Goal: Task Accomplishment & Management: Manage account settings

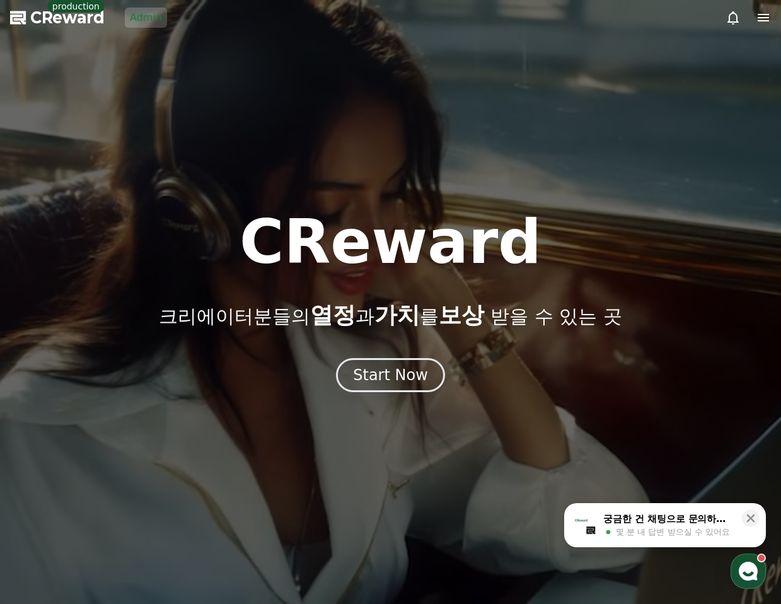
click at [403, 110] on div at bounding box center [390, 302] width 781 height 604
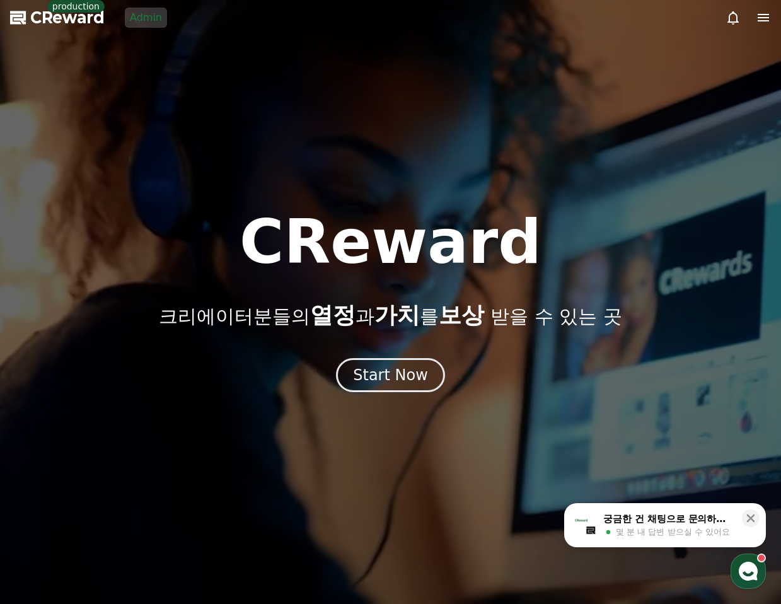
click at [145, 18] on link "Admin" at bounding box center [146, 18] width 42 height 20
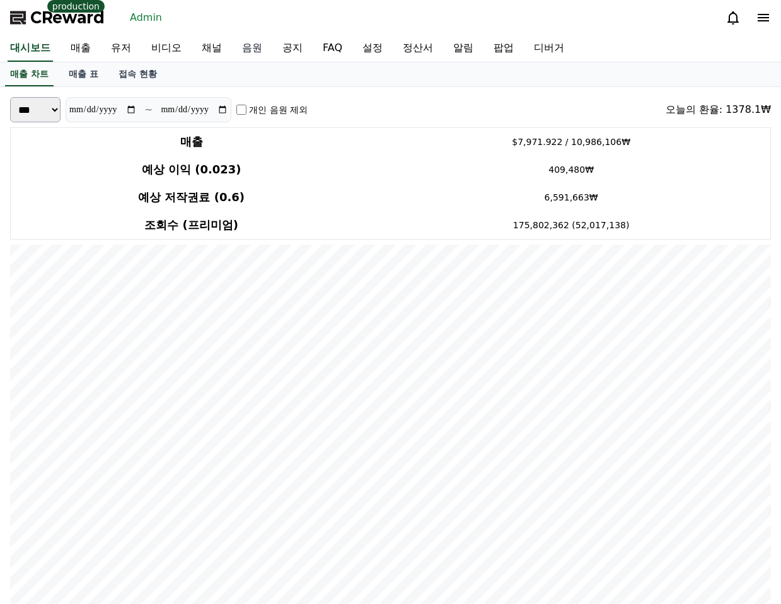
click at [237, 59] on link "음원" at bounding box center [252, 48] width 40 height 26
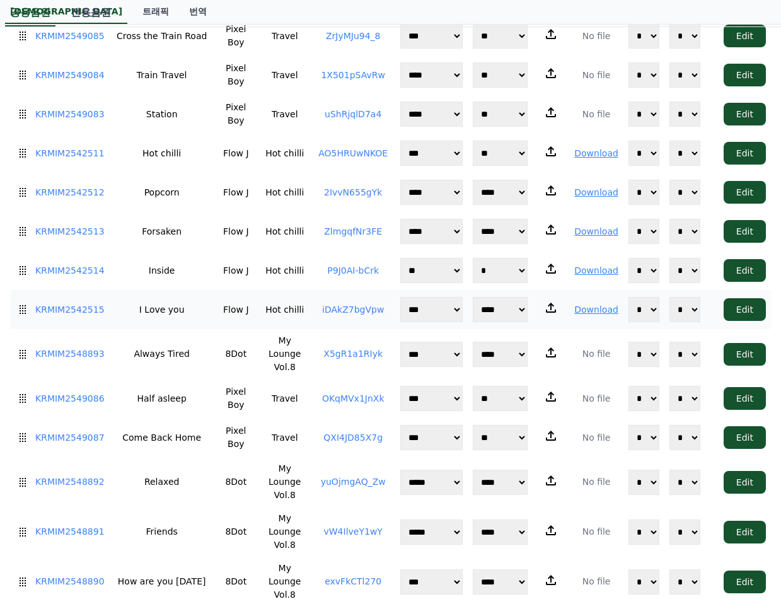
click at [611, 303] on button "Download" at bounding box center [596, 309] width 44 height 13
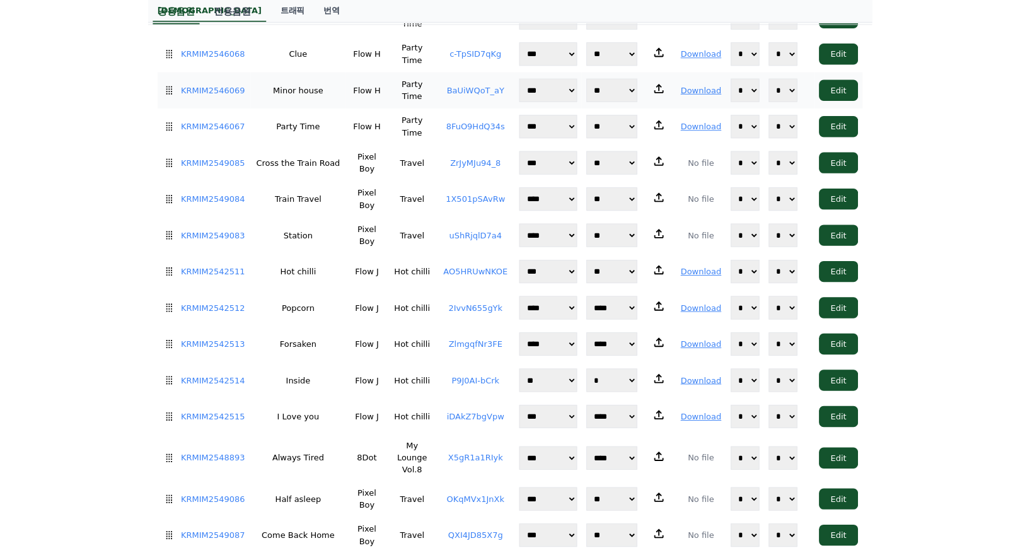
scroll to position [0, 0]
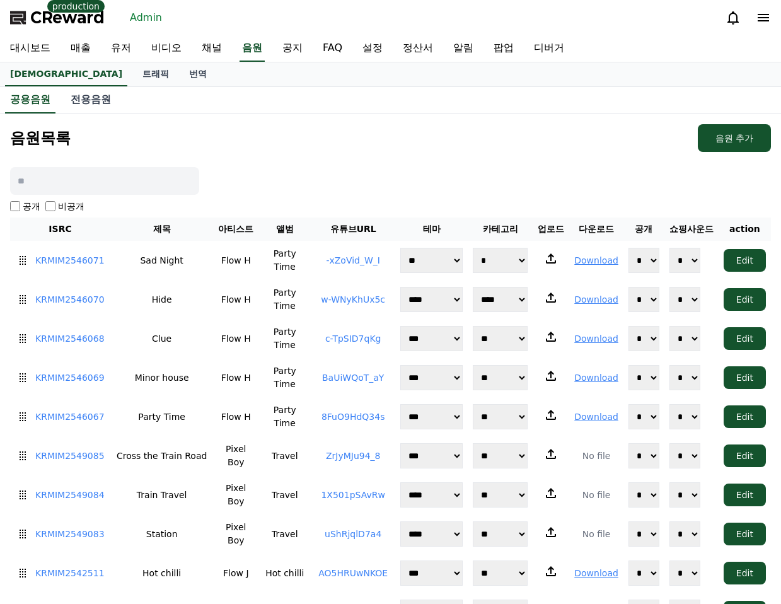
click at [78, 14] on span "CReward" at bounding box center [67, 18] width 74 height 20
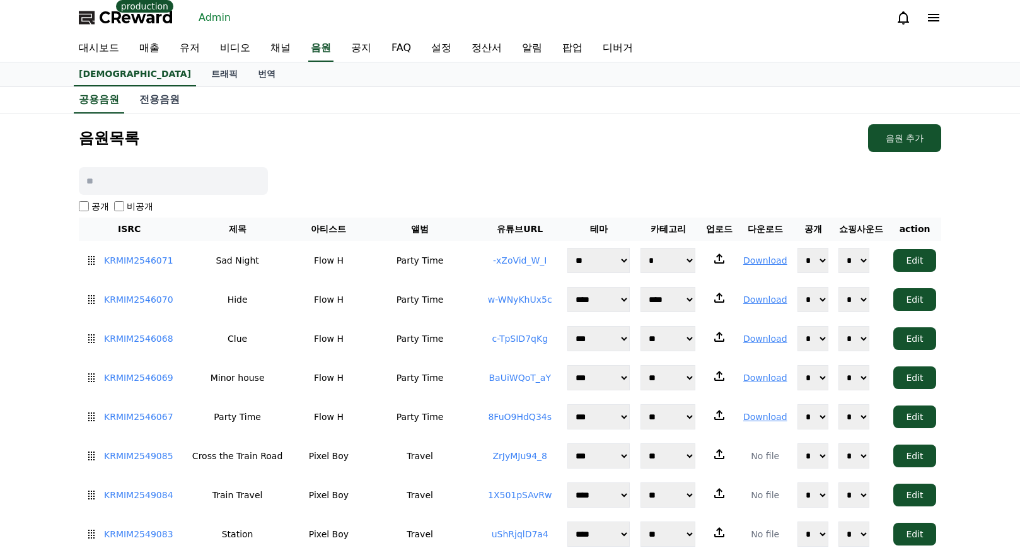
click at [348, 16] on div "CReward production Admin" at bounding box center [510, 17] width 882 height 35
click at [746, 127] on div "음원목록 음원 추가" at bounding box center [510, 138] width 862 height 28
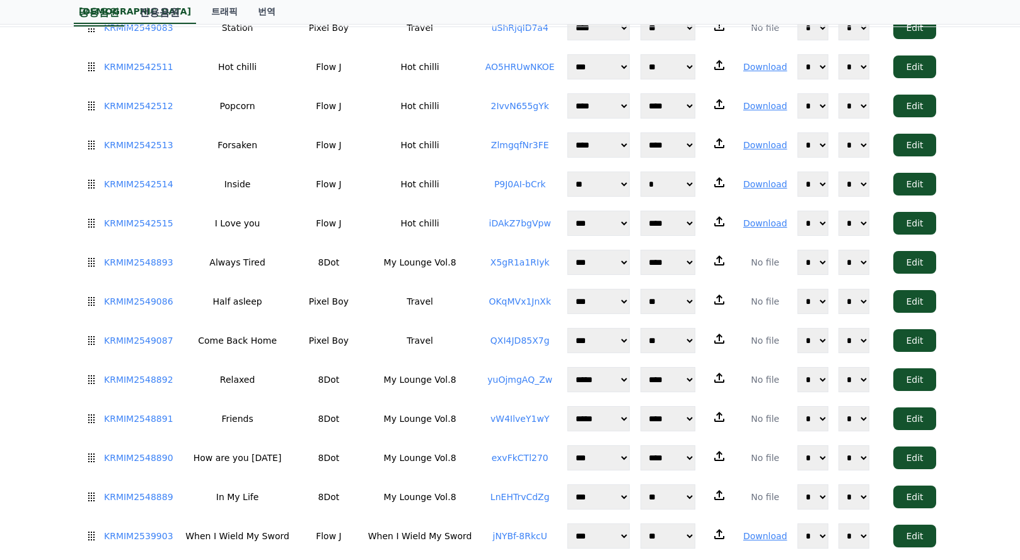
scroll to position [66, 0]
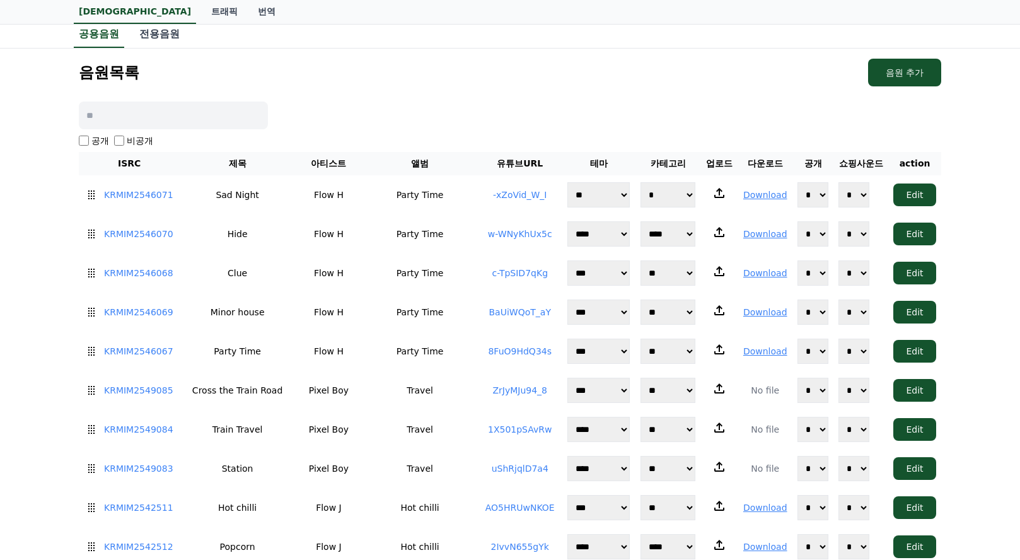
drag, startPoint x: 619, startPoint y: 83, endPoint x: 376, endPoint y: 118, distance: 245.9
click at [617, 83] on div "음원목록 음원 추가" at bounding box center [510, 73] width 862 height 28
click at [132, 139] on label "비공개" at bounding box center [140, 140] width 26 height 13
click at [133, 139] on label "비공개" at bounding box center [140, 140] width 26 height 13
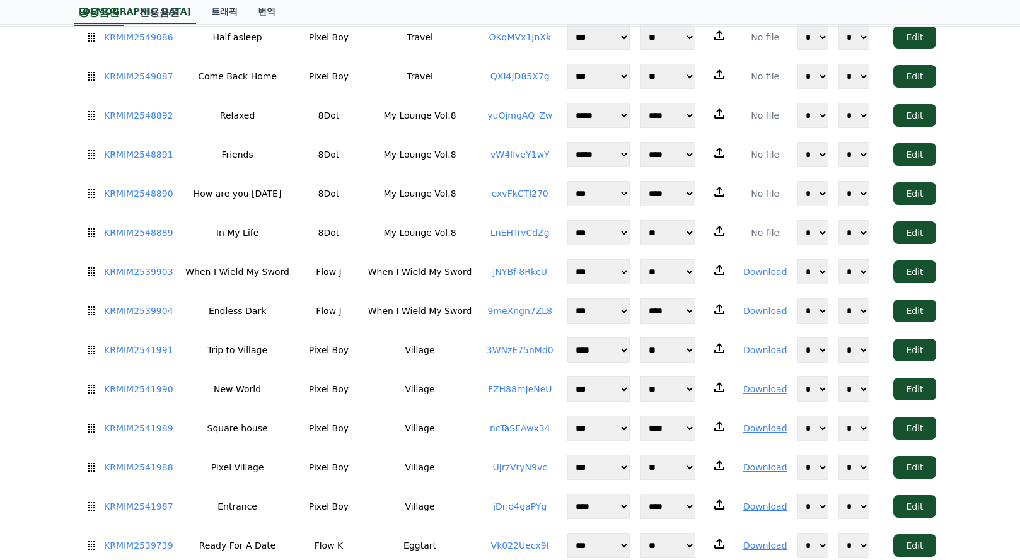
scroll to position [0, 0]
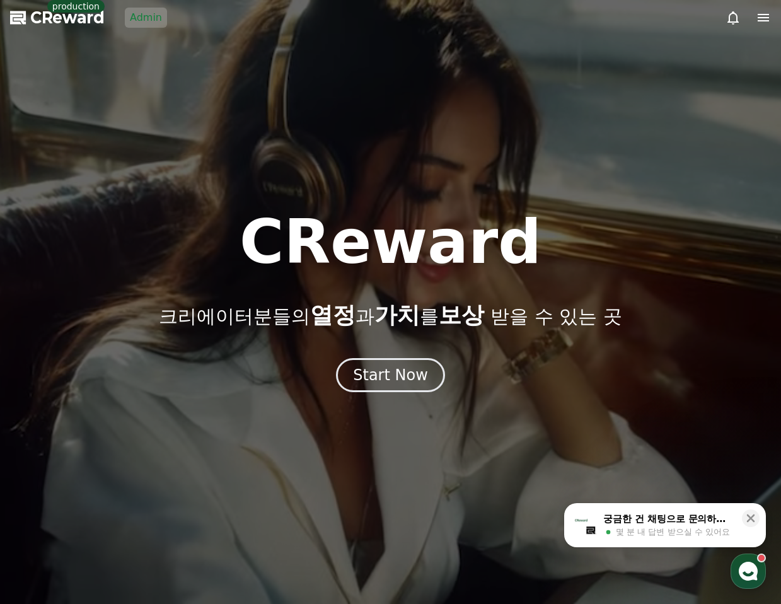
click at [194, 58] on div at bounding box center [390, 302] width 781 height 604
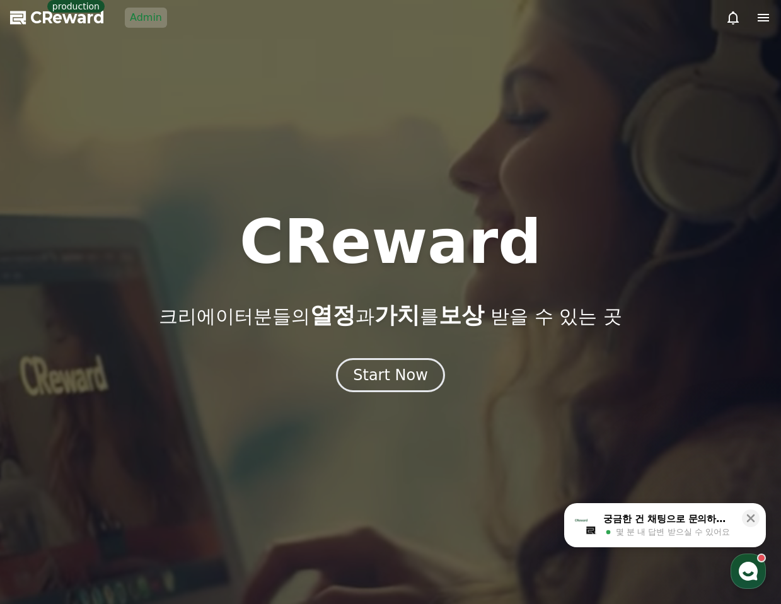
click at [763, 22] on icon at bounding box center [763, 17] width 15 height 15
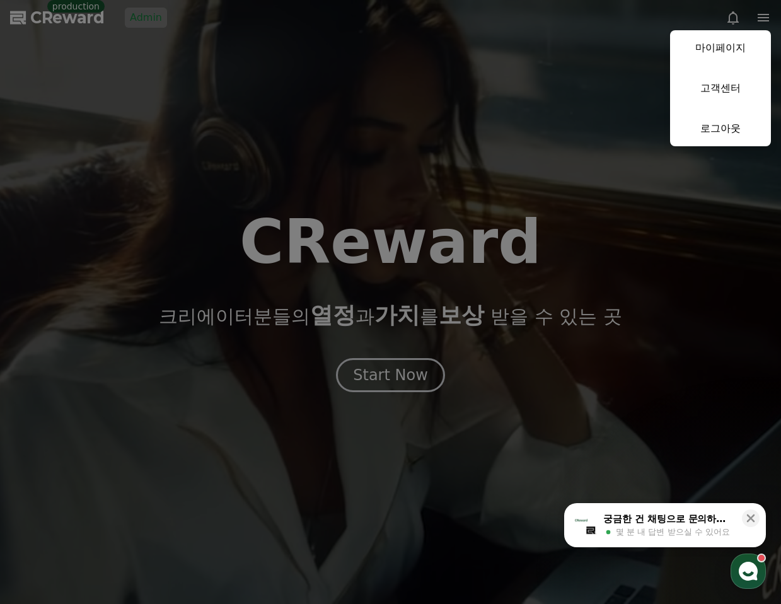
click at [740, 42] on link "마이페이지" at bounding box center [720, 47] width 101 height 35
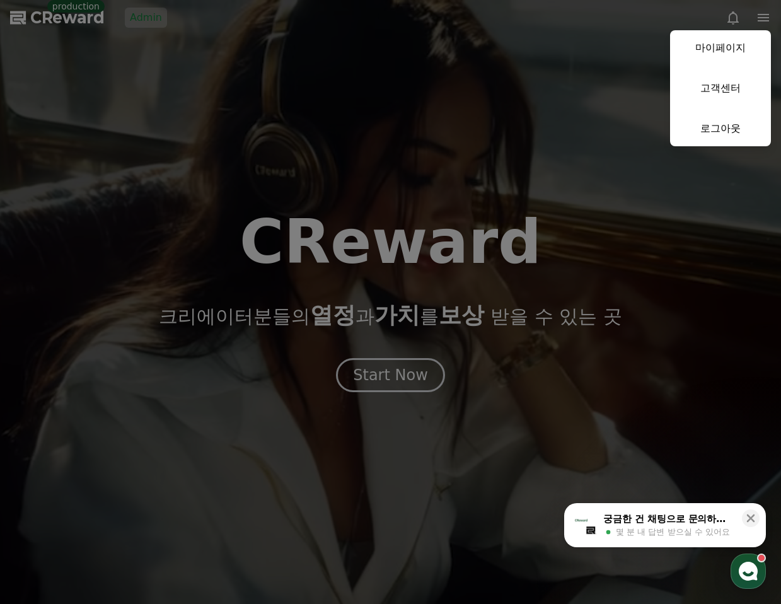
select select "**********"
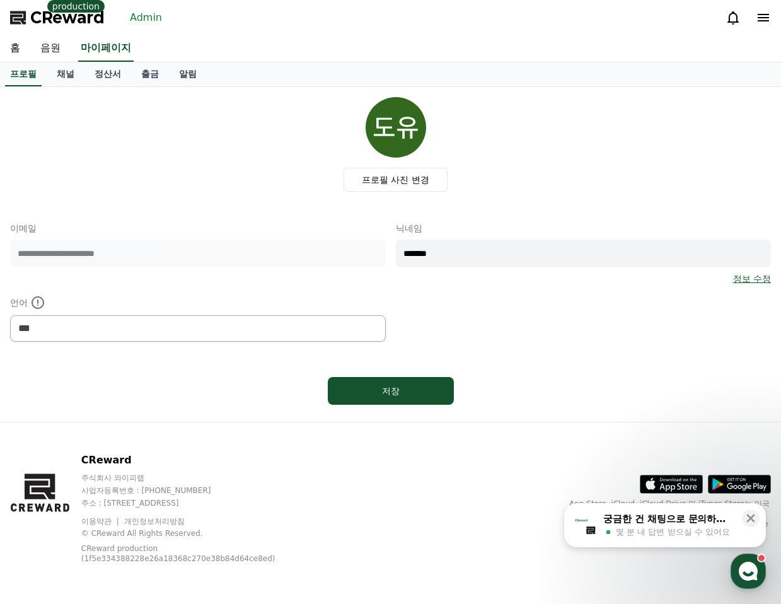
click at [55, 52] on link "음원" at bounding box center [50, 48] width 40 height 26
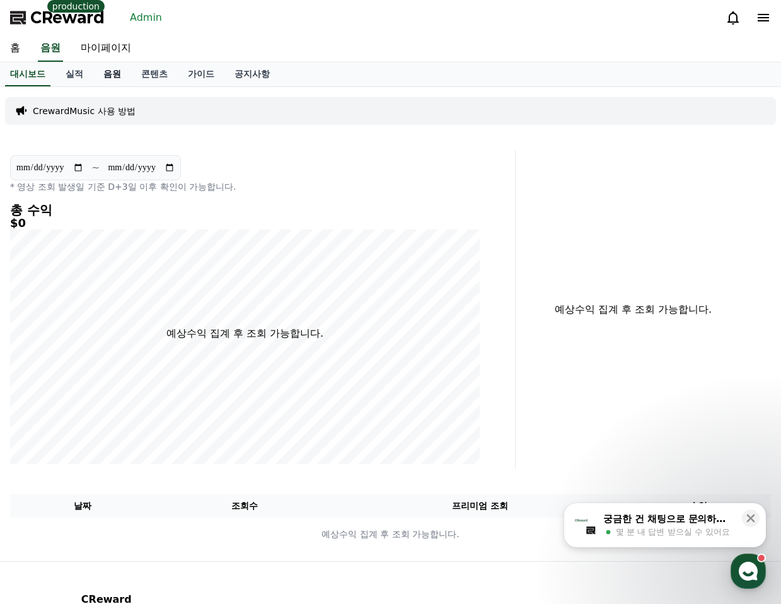
click at [101, 74] on link "음원" at bounding box center [112, 74] width 38 height 24
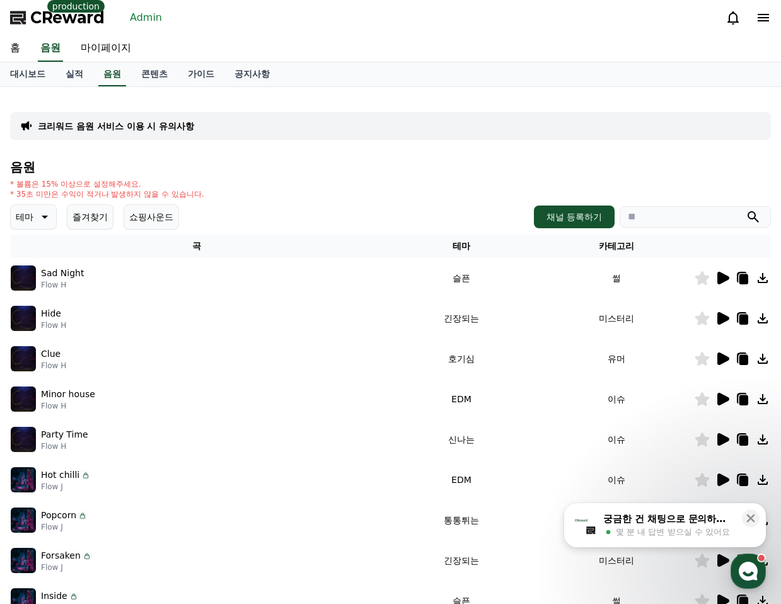
click at [383, 180] on div "* 볼륨은 15% 이상으로 설정해주세요. * 35초 미만은 수익이 적거나 발생하지 않을 수 있습니다." at bounding box center [390, 189] width 761 height 20
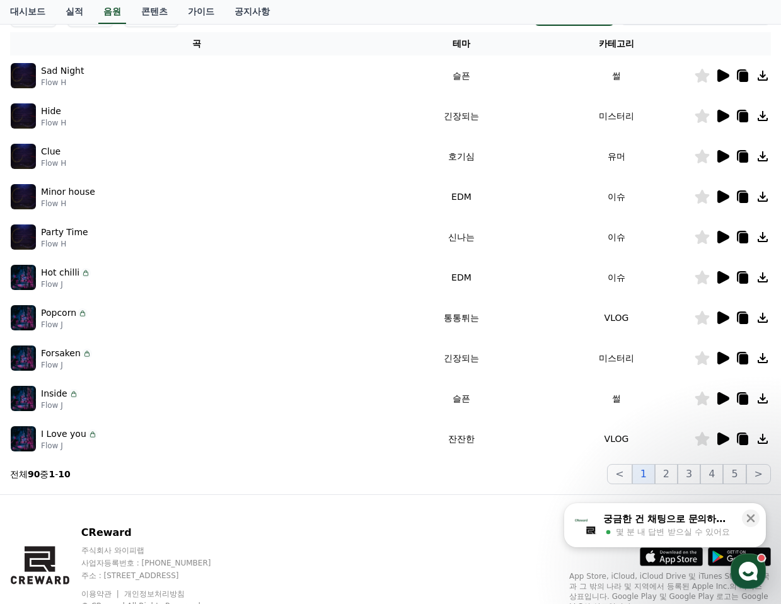
click at [339, 514] on div "CReward 주식회사 와이피랩 사업자등록번호 : [PHONE_NUMBER] 주소 : [STREET_ADDRESS] 이용약관 개인정보처리방침 …" at bounding box center [390, 585] width 781 height 181
click at [762, 439] on icon at bounding box center [762, 439] width 10 height 10
click at [763, 440] on icon at bounding box center [762, 439] width 10 height 10
click at [57, 273] on p "Hot chilli" at bounding box center [60, 272] width 38 height 13
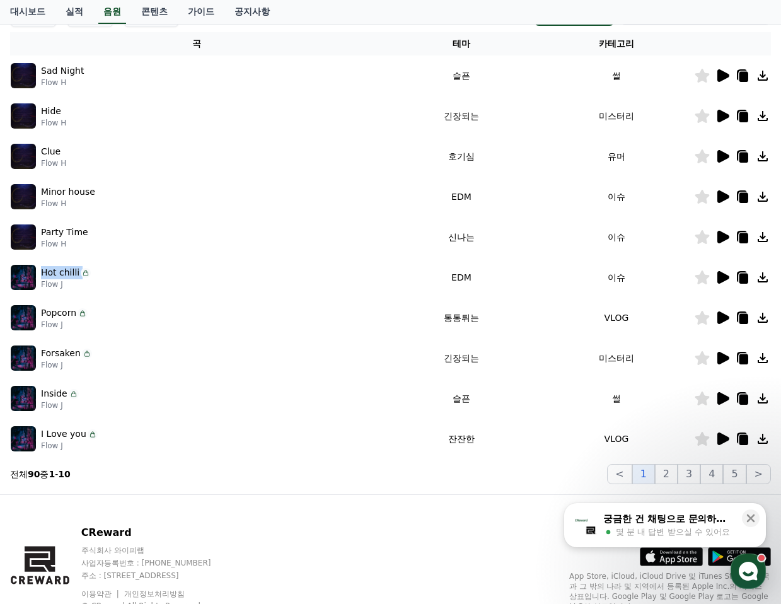
click at [57, 273] on p "Hot chilli" at bounding box center [60, 272] width 38 height 13
copy div "Hot chilli"
click at [326, 229] on div "Party Time Flow H" at bounding box center [197, 236] width 372 height 25
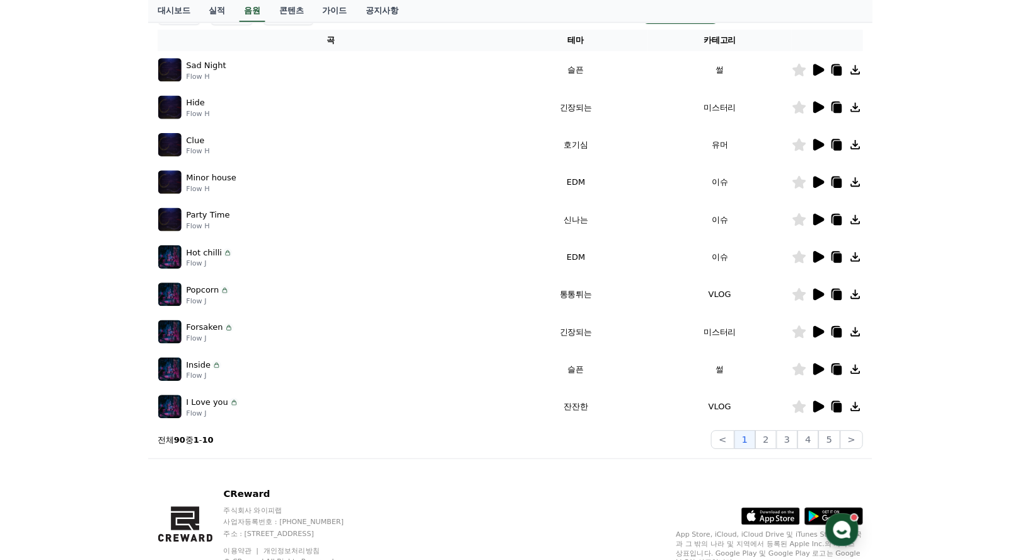
scroll to position [0, 0]
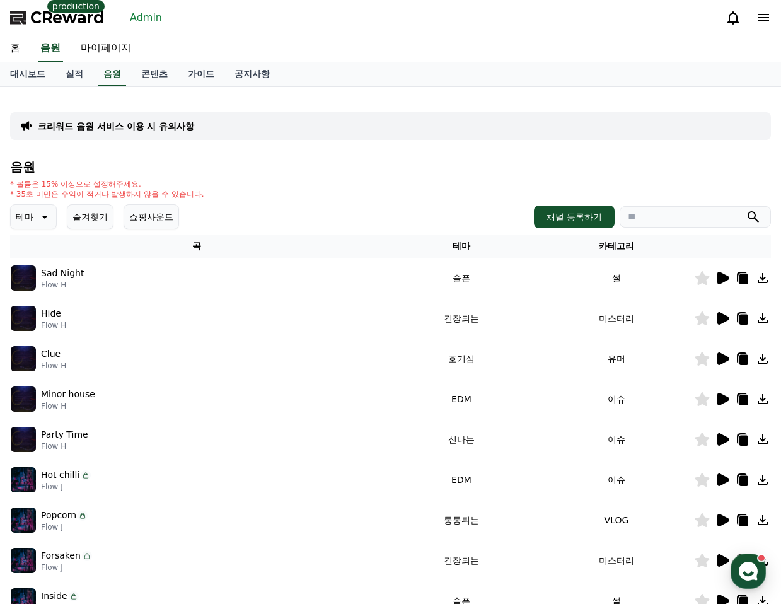
click at [718, 320] on icon at bounding box center [723, 318] width 12 height 13
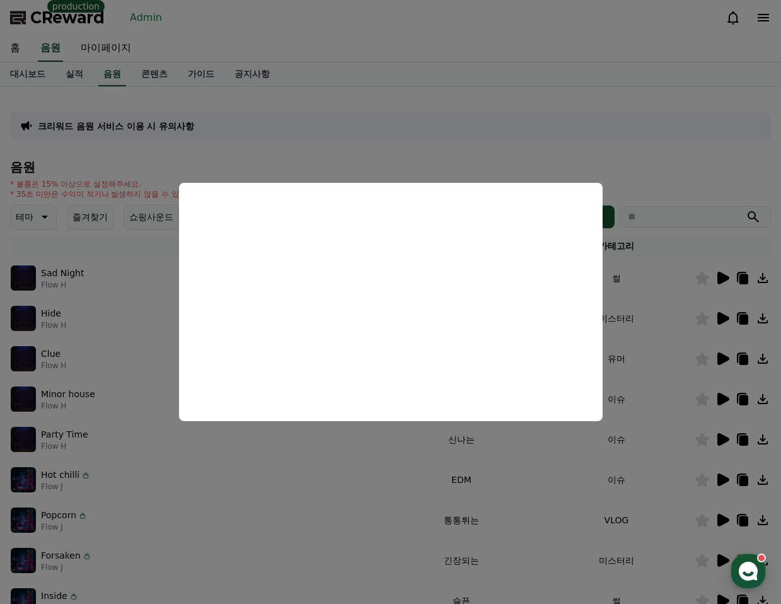
click at [716, 231] on button "close modal" at bounding box center [390, 302] width 781 height 604
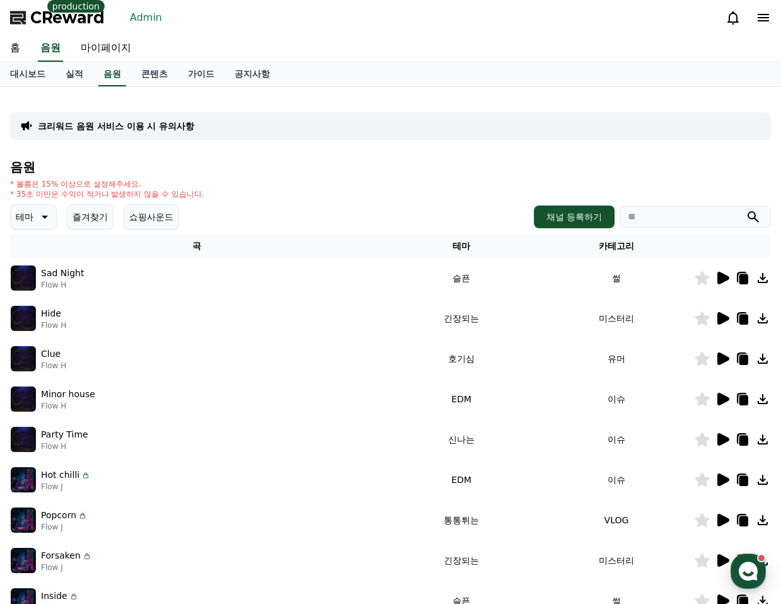
click at [761, 317] on icon at bounding box center [762, 318] width 10 height 10
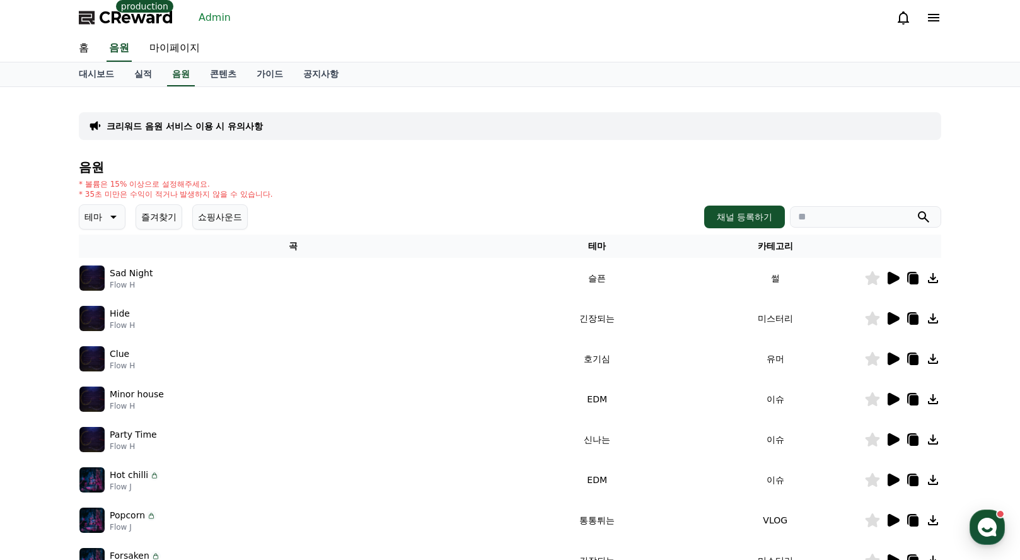
click at [770, 71] on div "대시보드 실적 음원 콘텐츠 가이드 공지사항" at bounding box center [510, 74] width 882 height 24
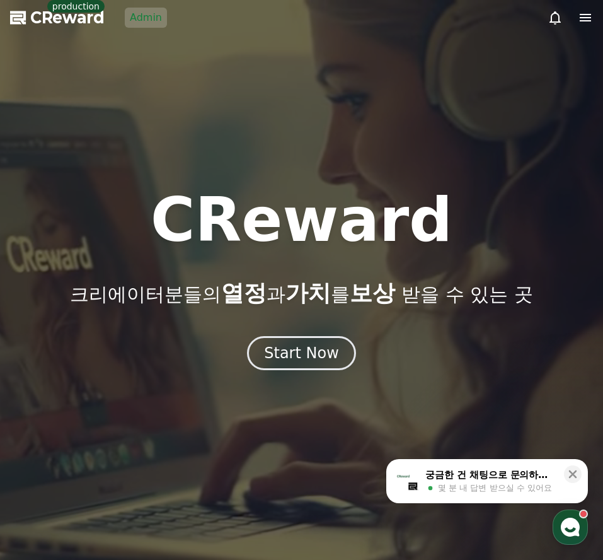
click at [151, 5] on div at bounding box center [301, 280] width 603 height 560
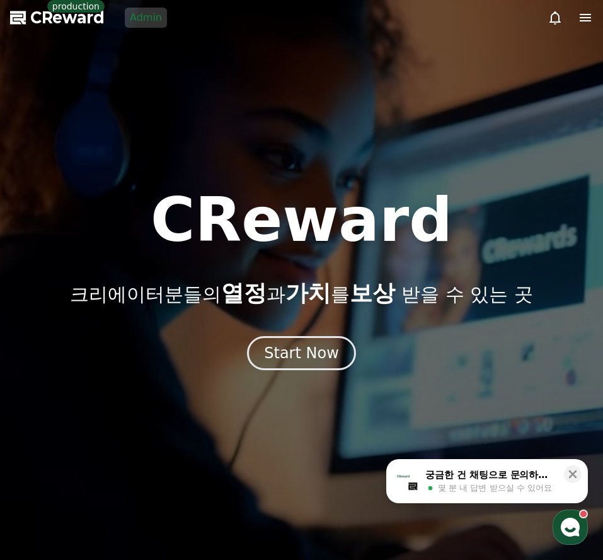
click at [146, 11] on link "Admin" at bounding box center [146, 18] width 42 height 20
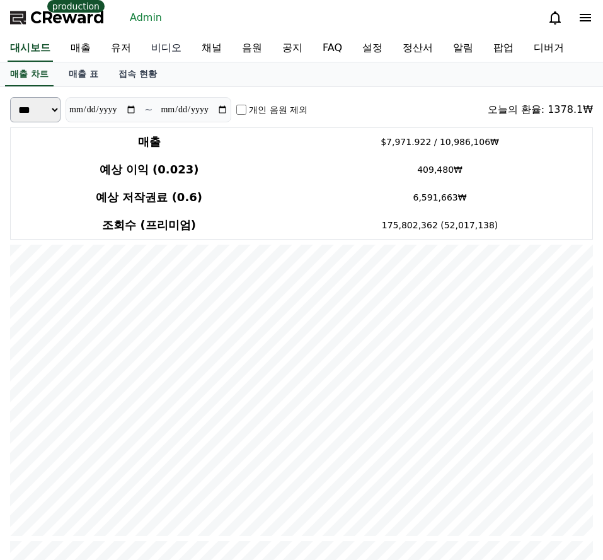
click at [158, 44] on link "비디오" at bounding box center [166, 48] width 50 height 26
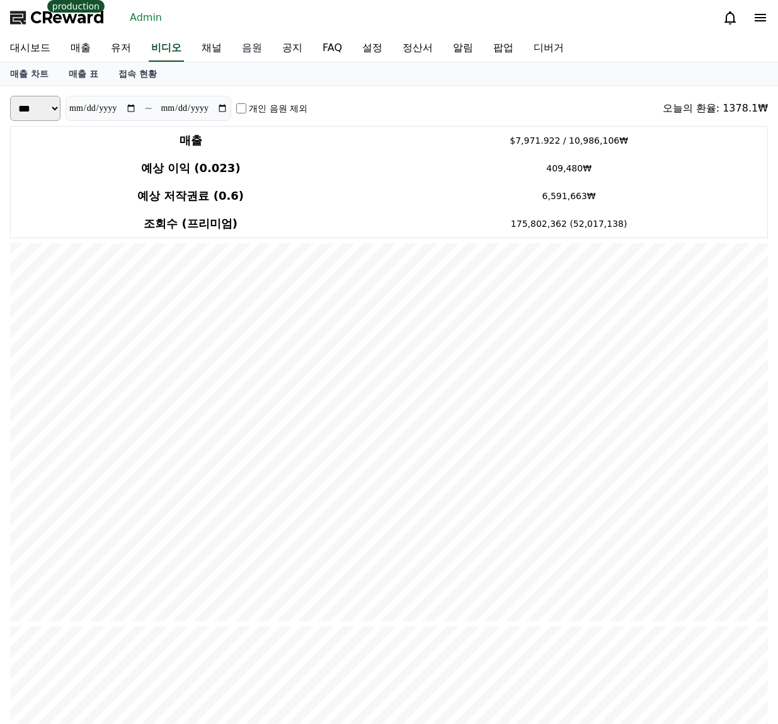
drag, startPoint x: 382, startPoint y: 80, endPoint x: 238, endPoint y: 59, distance: 145.8
click at [374, 82] on div "매출 차트 매출 표 접속 현황" at bounding box center [389, 73] width 778 height 23
click at [158, 51] on link "비디오" at bounding box center [166, 48] width 35 height 26
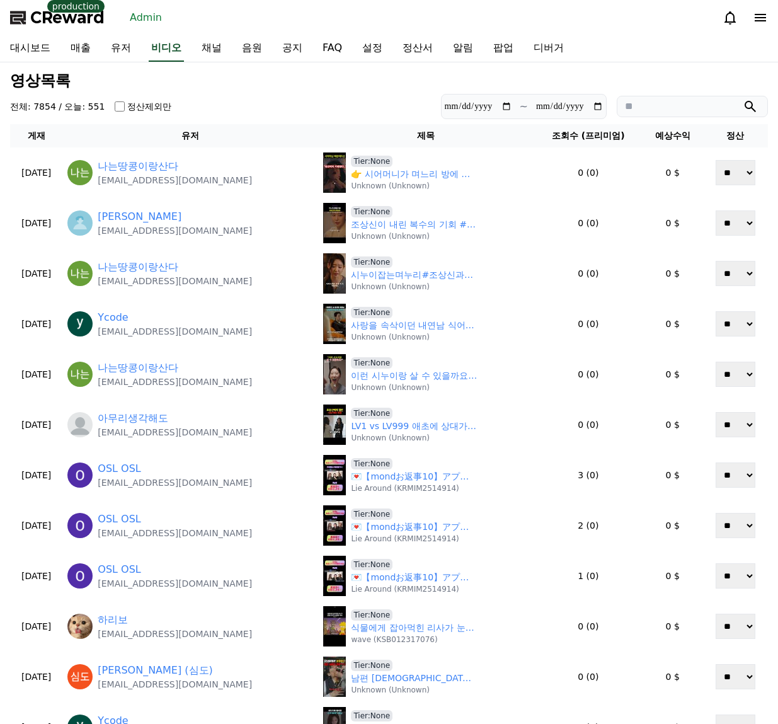
click at [145, 105] on label "정산제외만" at bounding box center [149, 106] width 44 height 13
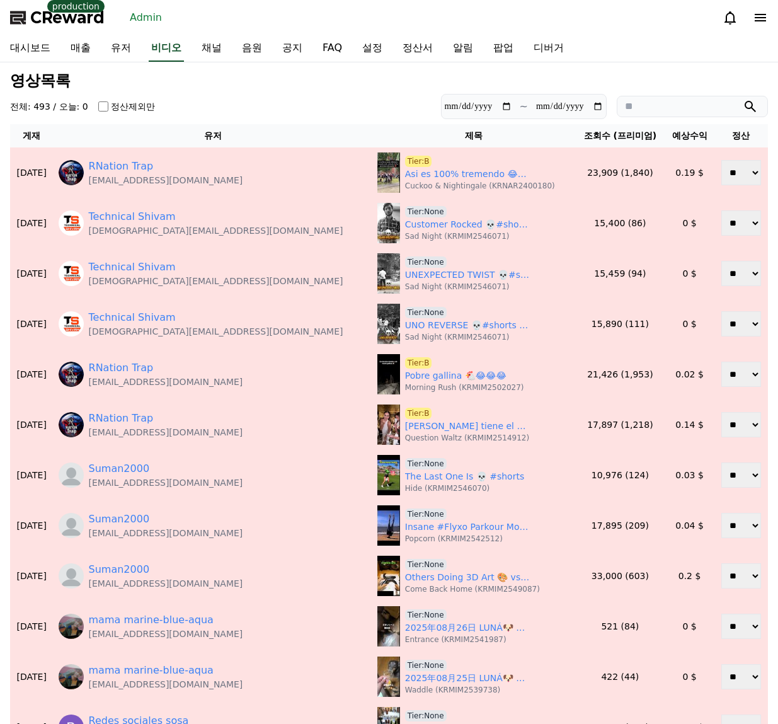
click at [343, 85] on h3 "영상목록" at bounding box center [389, 80] width 758 height 16
click at [498, 106] on input "**********" at bounding box center [478, 107] width 68 height 14
click at [498, 107] on input "**********" at bounding box center [478, 107] width 68 height 14
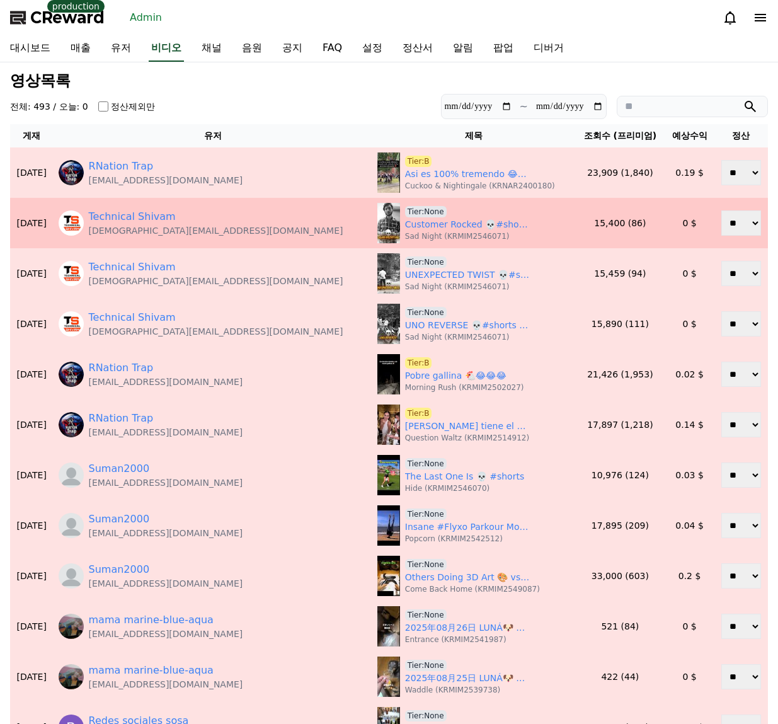
type input "**********"
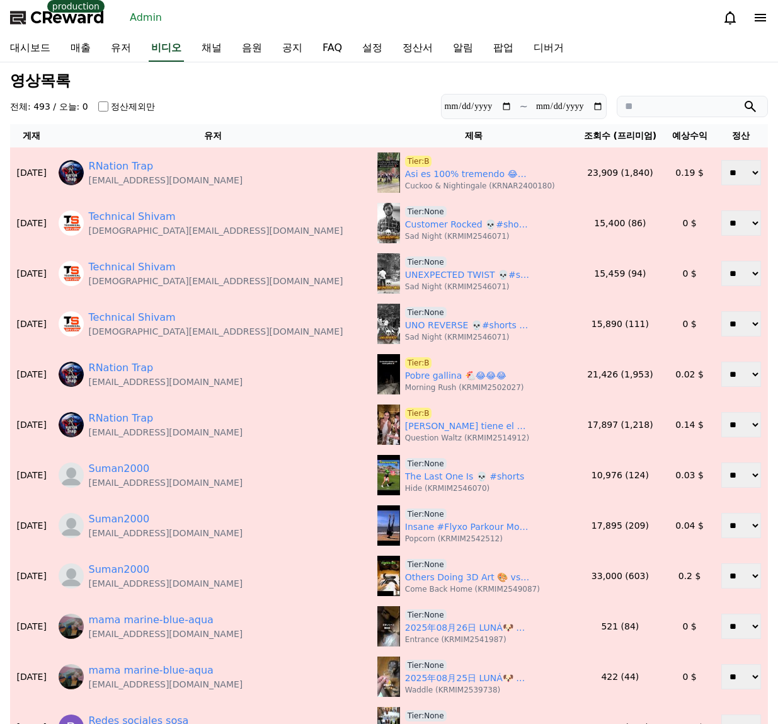
click at [597, 108] on input "**********" at bounding box center [570, 107] width 68 height 14
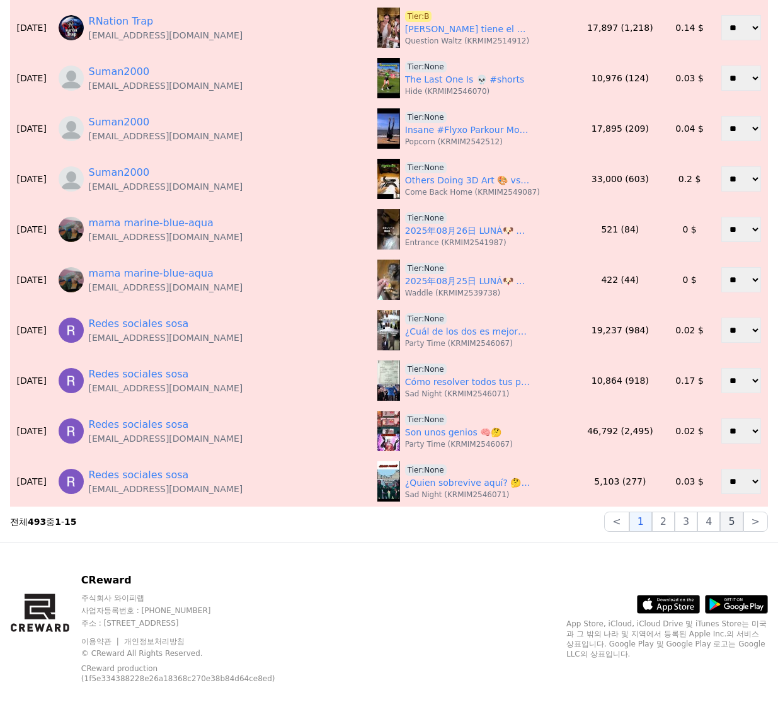
click at [602, 525] on button "5" at bounding box center [731, 522] width 23 height 20
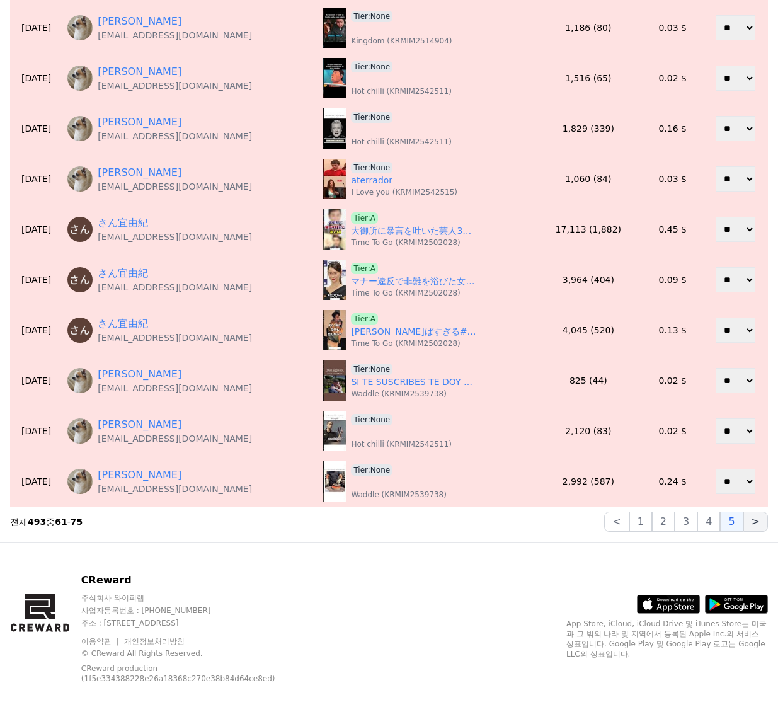
click at [602, 522] on button ">" at bounding box center [756, 522] width 25 height 20
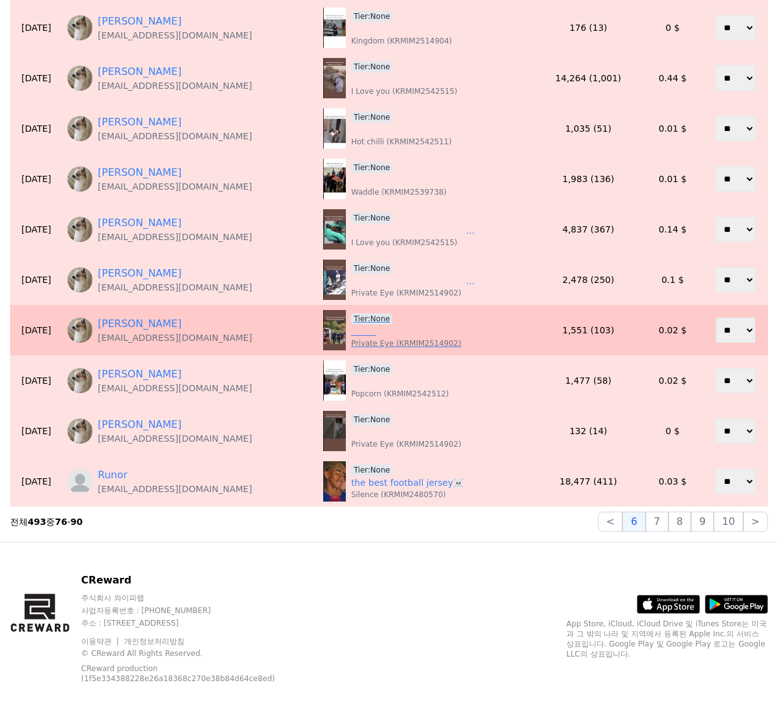
scroll to position [0, 0]
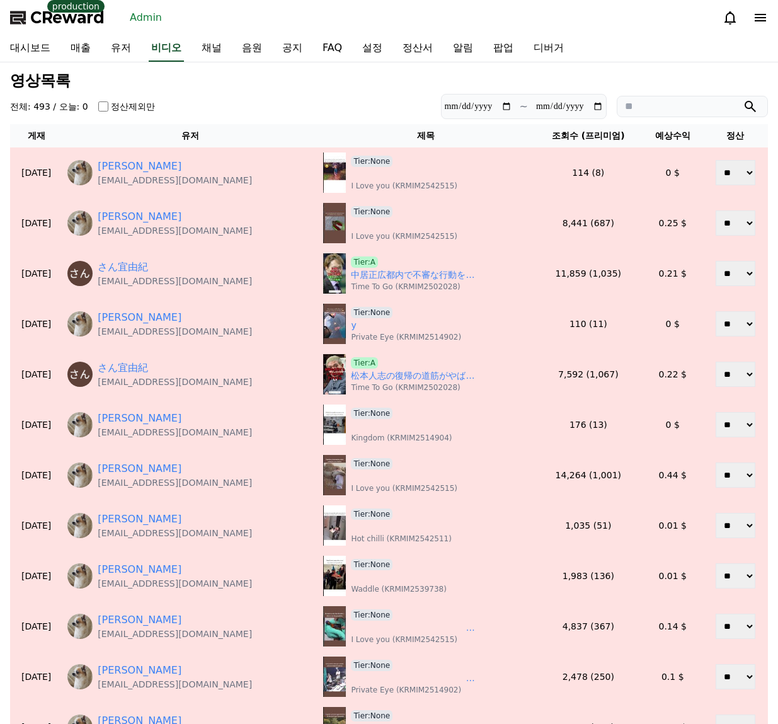
click at [360, 95] on section "**********" at bounding box center [389, 106] width 758 height 25
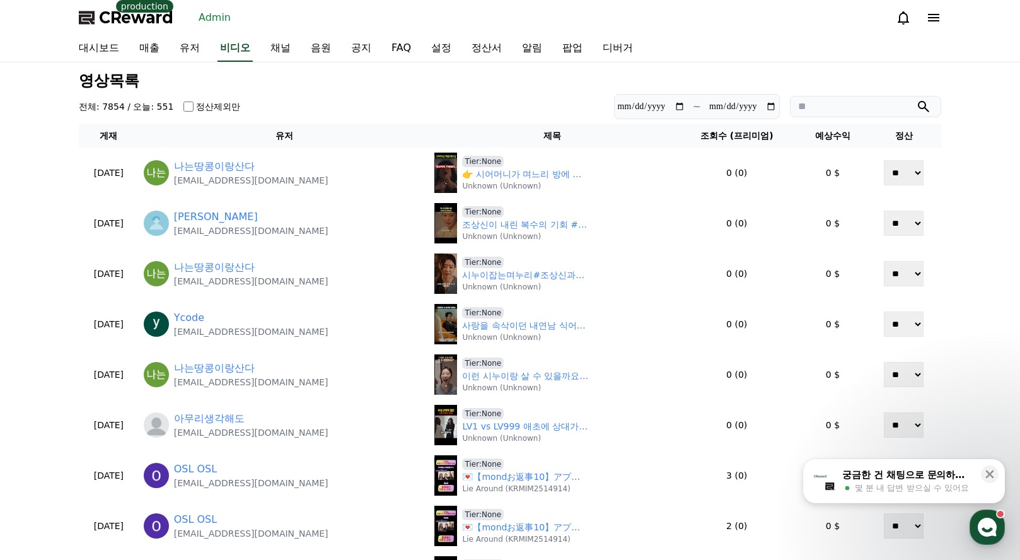
click at [602, 63] on div "**********" at bounding box center [510, 500] width 1020 height 877
click at [442, 109] on section "**********" at bounding box center [510, 106] width 862 height 25
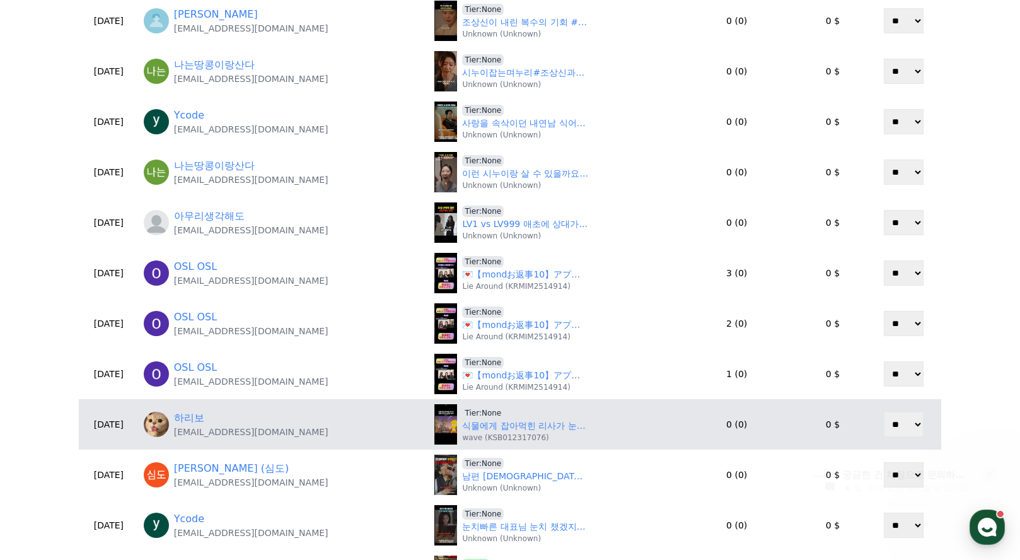
scroll to position [396, 0]
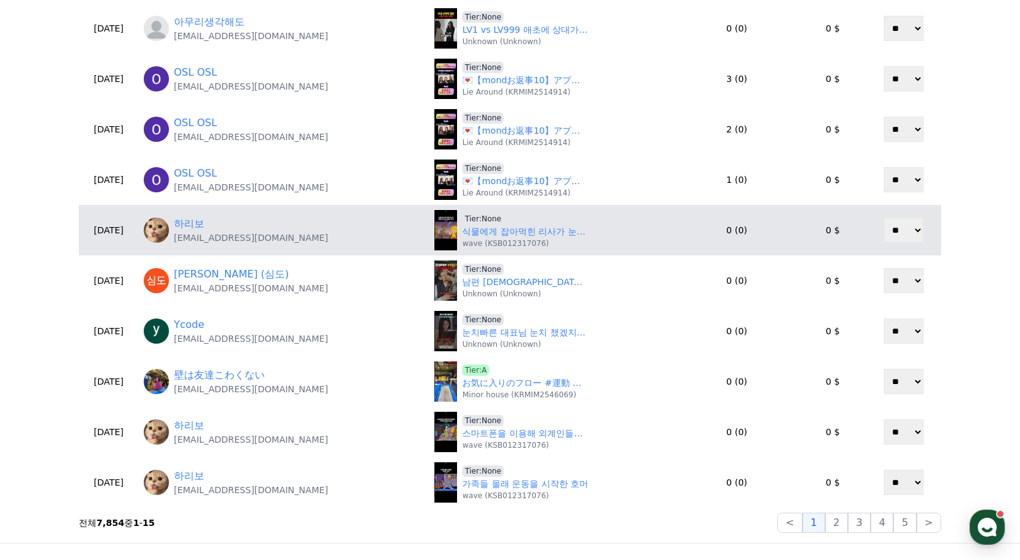
click at [401, 223] on div "하리보 [EMAIL_ADDRESS][DOMAIN_NAME]" at bounding box center [284, 230] width 281 height 28
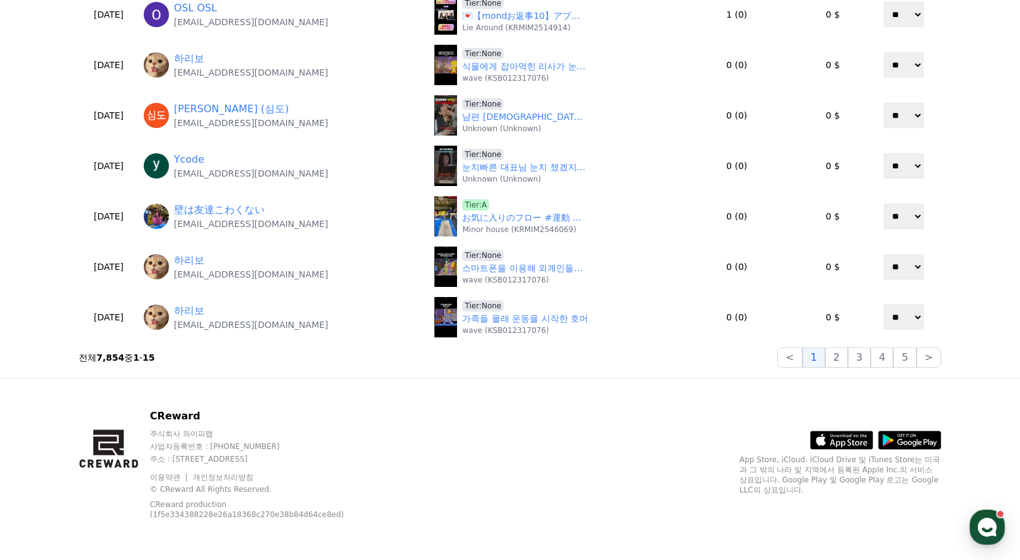
click at [602, 411] on div "CReward 주식회사 와이피랩 사업자등록번호 : [PHONE_NUMBER] 주소 : [STREET_ADDRESS] 이용약관 개인정보처리방침 …" at bounding box center [510, 468] width 882 height 181
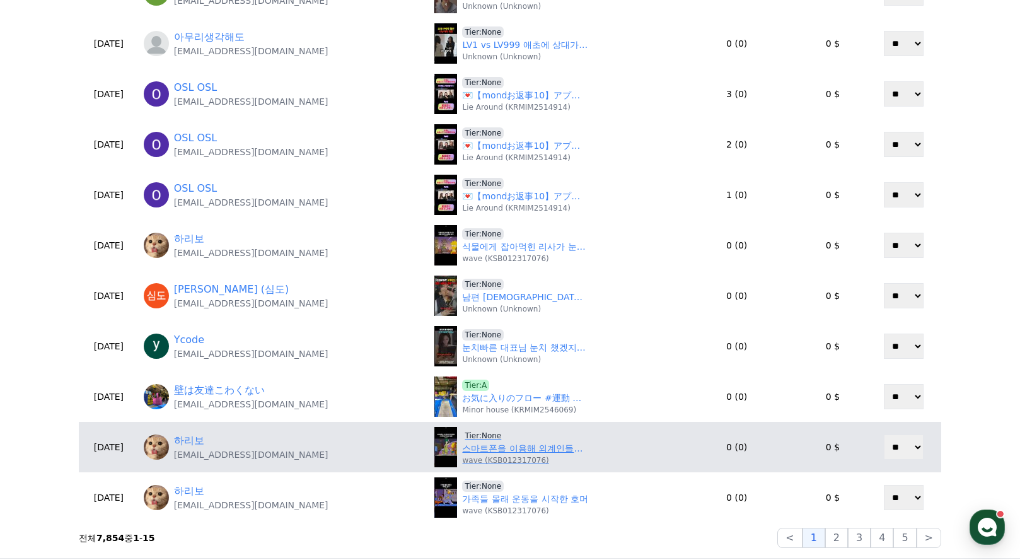
scroll to position [0, 0]
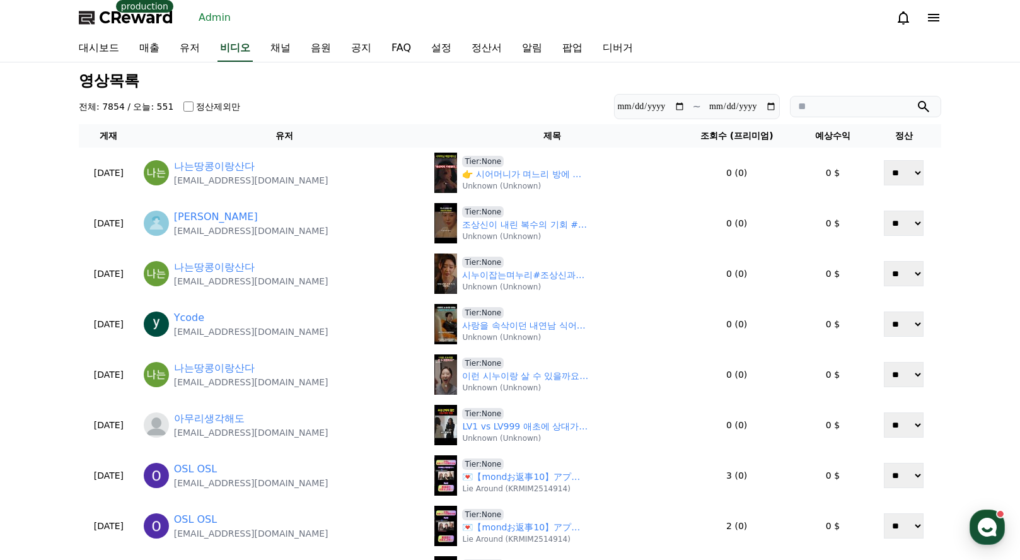
drag, startPoint x: 486, startPoint y: 96, endPoint x: 498, endPoint y: 88, distance: 14.9
click at [486, 96] on section "**********" at bounding box center [510, 106] width 862 height 25
drag, startPoint x: 444, startPoint y: 99, endPoint x: 260, endPoint y: 0, distance: 209.5
click at [444, 99] on section "**********" at bounding box center [510, 106] width 862 height 25
drag, startPoint x: 498, startPoint y: 119, endPoint x: 471, endPoint y: 69, distance: 56.7
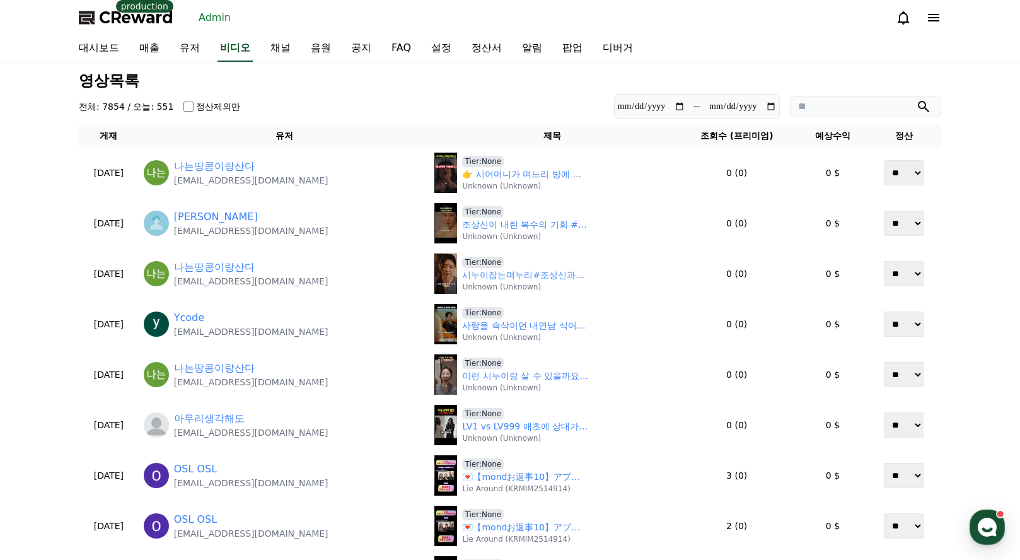
click at [498, 119] on div "**********" at bounding box center [510, 500] width 872 height 866
click at [309, 50] on link "음원" at bounding box center [321, 48] width 40 height 26
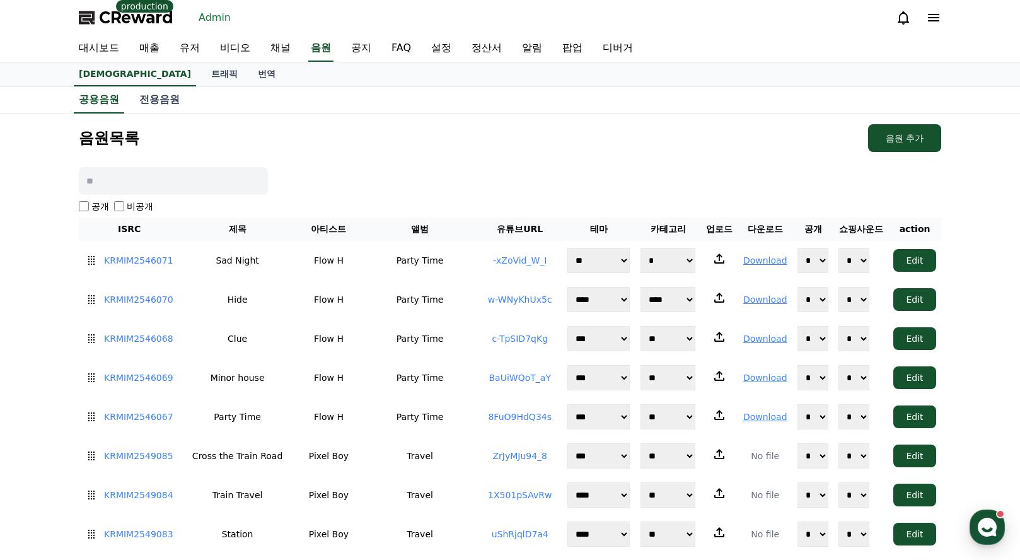
click at [550, 124] on div "음원목록 음원 추가" at bounding box center [510, 138] width 862 height 28
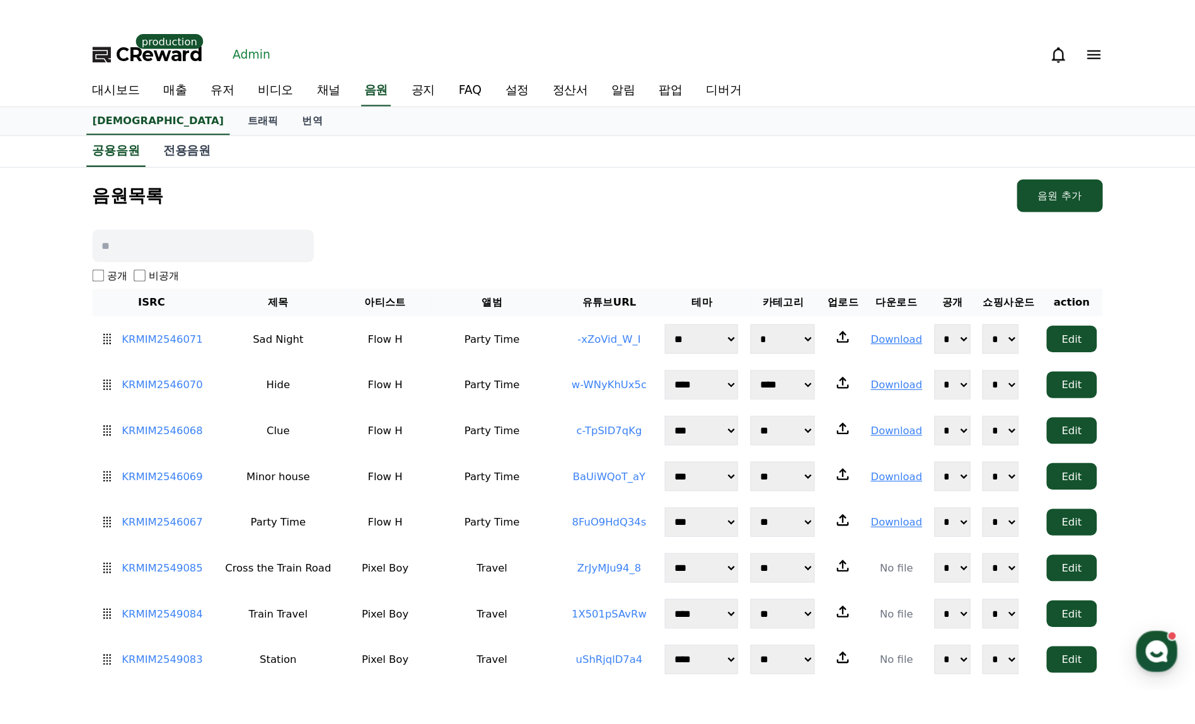
scroll to position [146, 0]
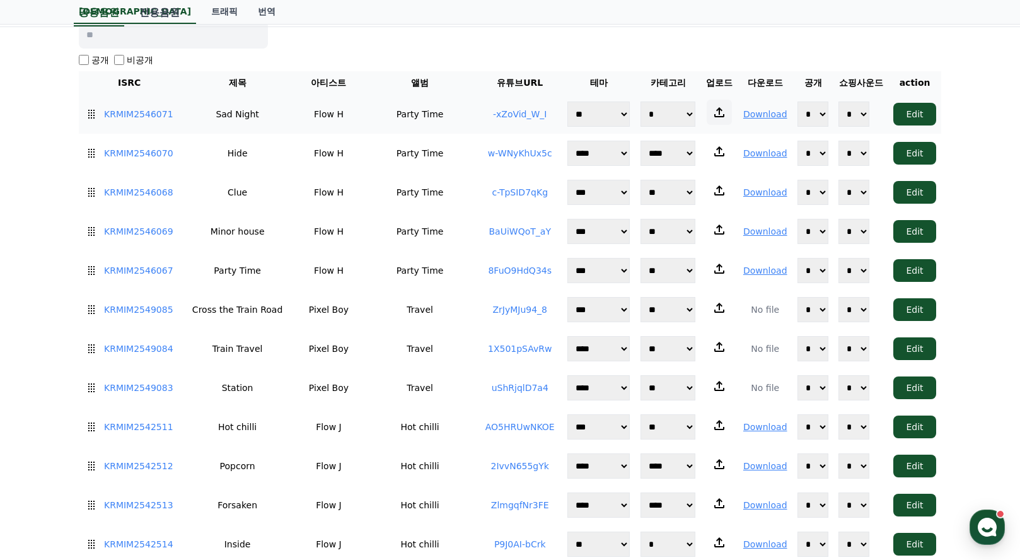
click at [602, 112] on icon at bounding box center [718, 112] width 15 height 15
click at [0, 0] on input "file" at bounding box center [0, 0] width 0 height 0
click at [602, 61] on div "공개 비공개" at bounding box center [510, 60] width 862 height 13
